Goal: Book appointment/travel/reservation

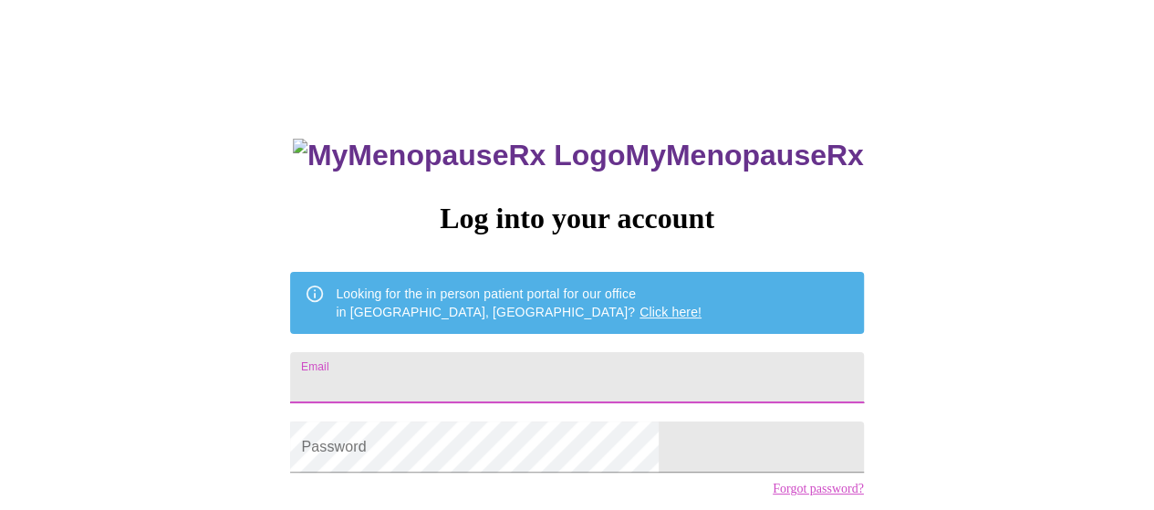
click at [533, 384] on input "Email" at bounding box center [576, 377] width 573 height 51
type input "[EMAIL_ADDRESS][DOMAIN_NAME]"
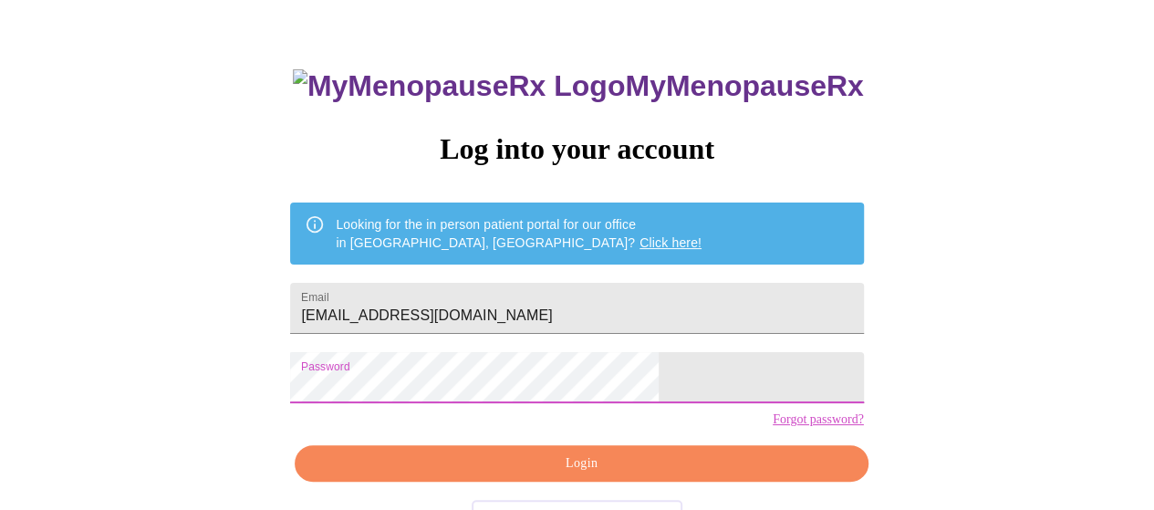
scroll to position [133, 0]
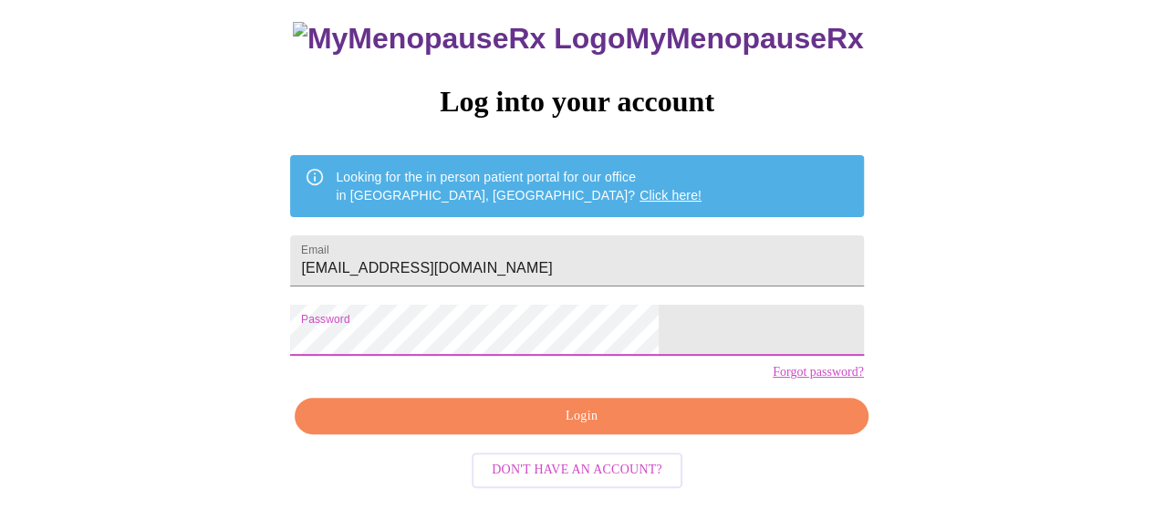
click at [625, 419] on span "Login" at bounding box center [581, 416] width 531 height 23
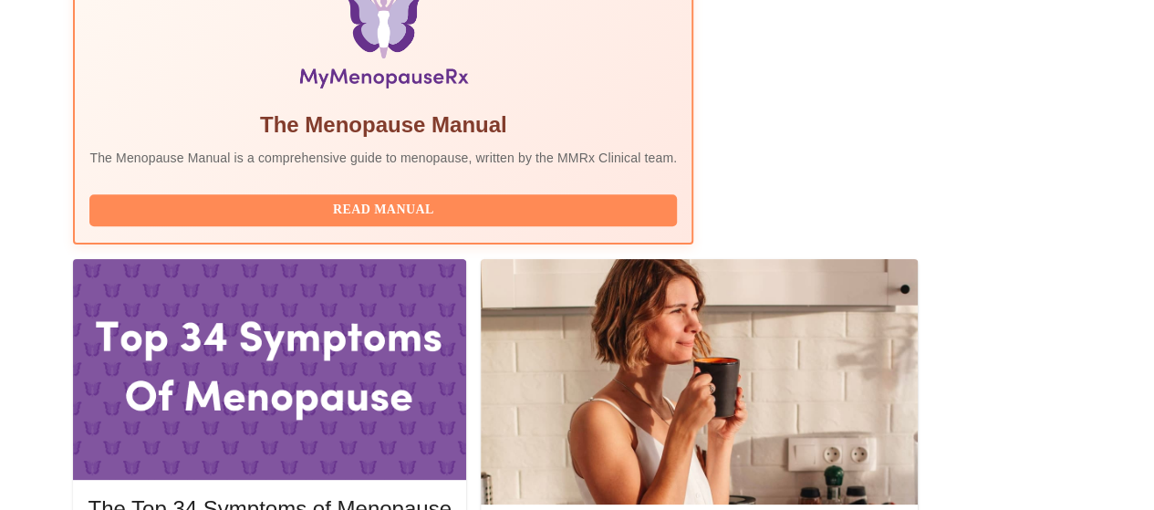
scroll to position [680, 0]
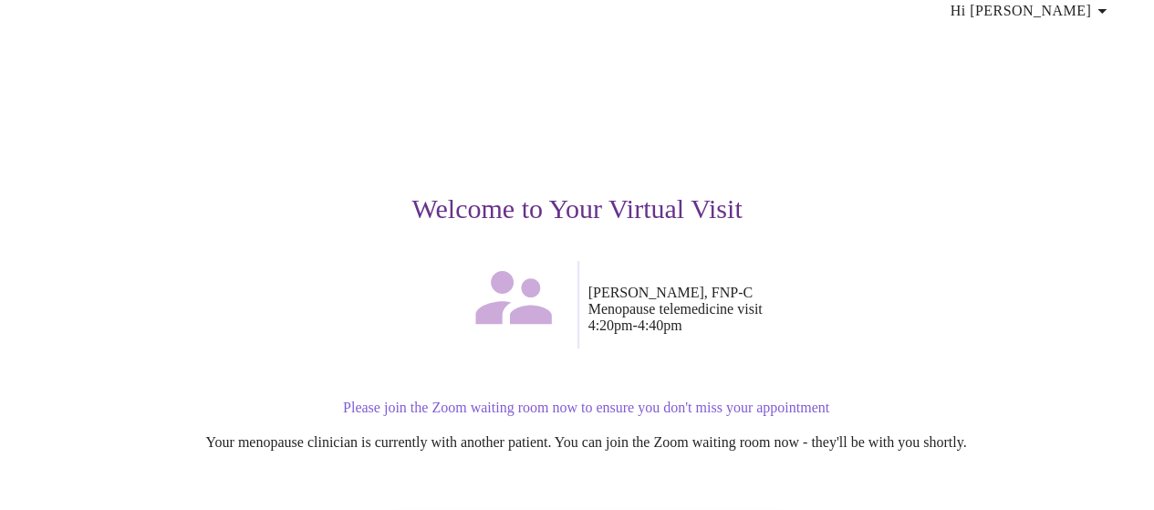
scroll to position [182, 0]
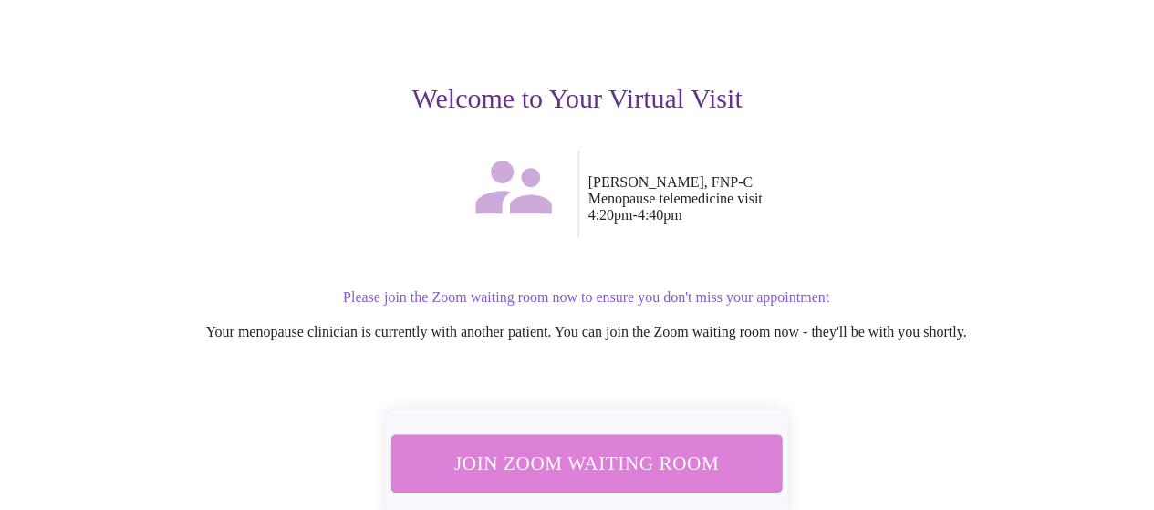
click at [601, 449] on span "Join Zoom Waiting Room" at bounding box center [585, 463] width 343 height 34
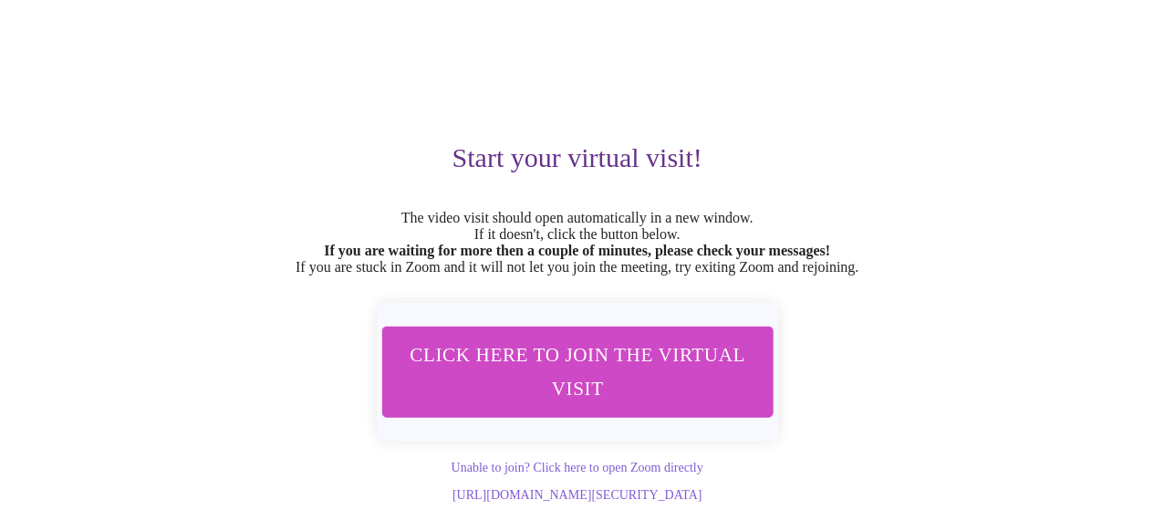
scroll to position [163, 0]
